Goal: Transaction & Acquisition: Purchase product/service

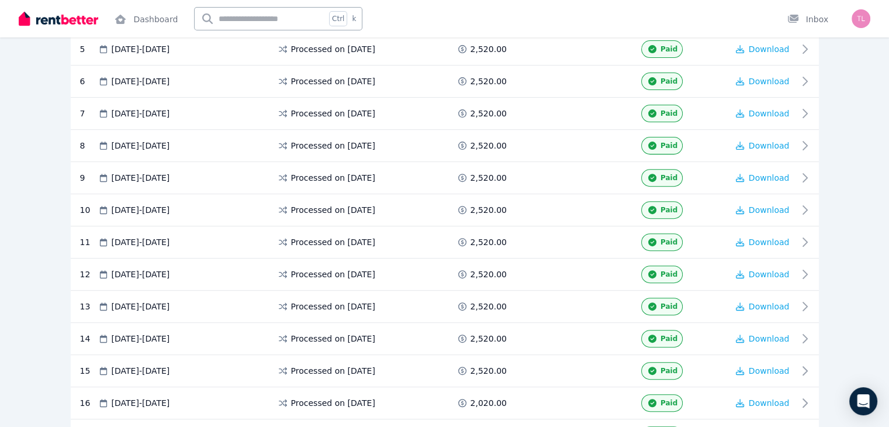
scroll to position [620, 0]
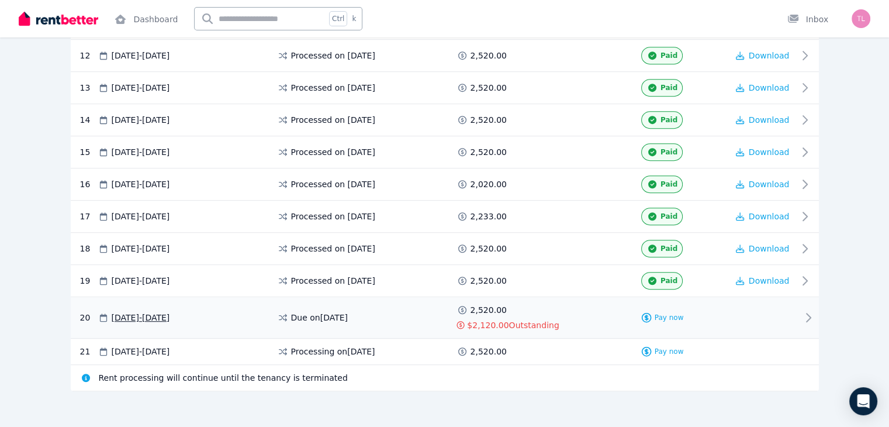
click at [499, 324] on span "$2,120.00" at bounding box center [487, 325] width 41 height 12
click at [810, 313] on icon at bounding box center [808, 317] width 4 height 8
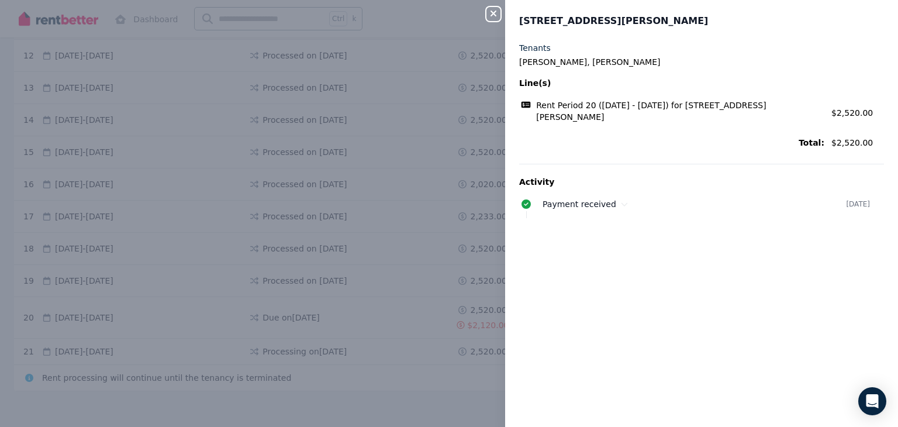
click at [439, 287] on div "Close panel [GEOGRAPHIC_DATA], [PERSON_NAME] Tenants Tafadzwa Machirori, Tendai…" at bounding box center [449, 213] width 898 height 427
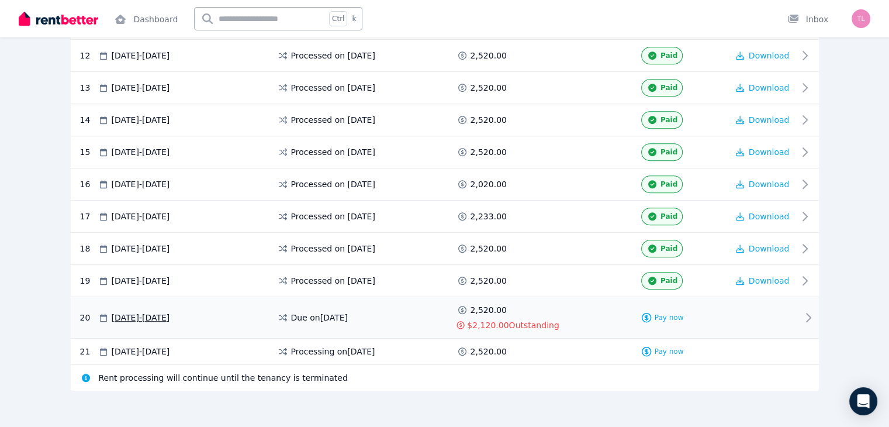
click at [488, 319] on span "$2,120.00" at bounding box center [487, 325] width 41 height 12
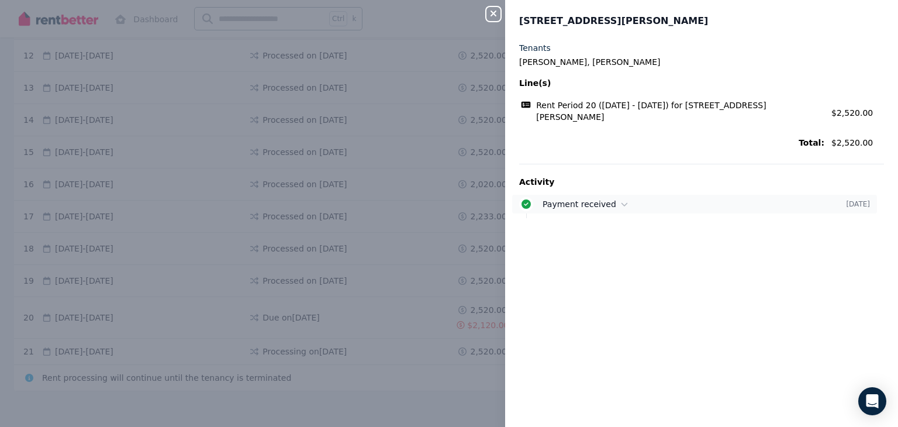
click at [621, 202] on icon at bounding box center [624, 204] width 6 height 4
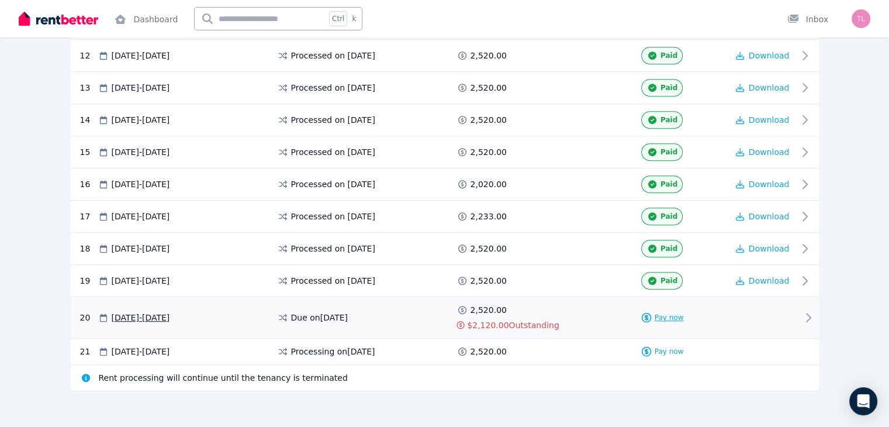
click at [650, 313] on icon at bounding box center [646, 317] width 9 height 9
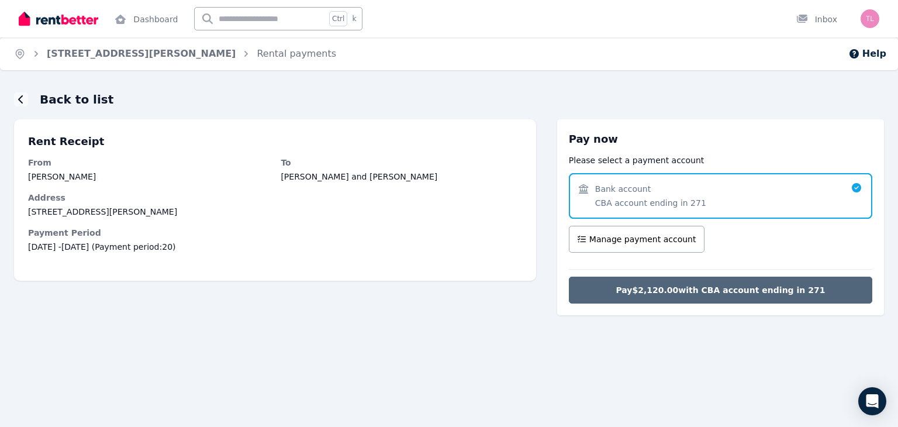
click at [690, 293] on span "Pay $2,120.00 with CBA account ending in 271" at bounding box center [719, 290] width 209 height 12
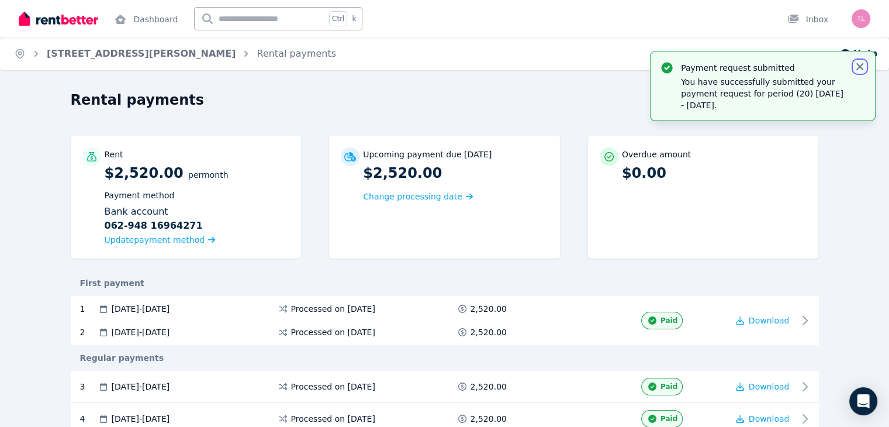
click at [855, 61] on icon "button" at bounding box center [860, 67] width 12 height 12
